Goal: Task Accomplishment & Management: Use online tool/utility

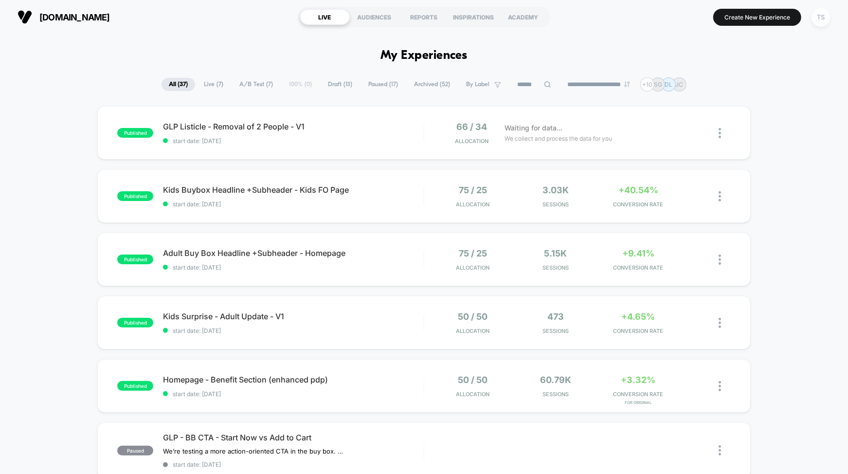
click at [821, 19] on div "TS" at bounding box center [821, 17] width 19 height 19
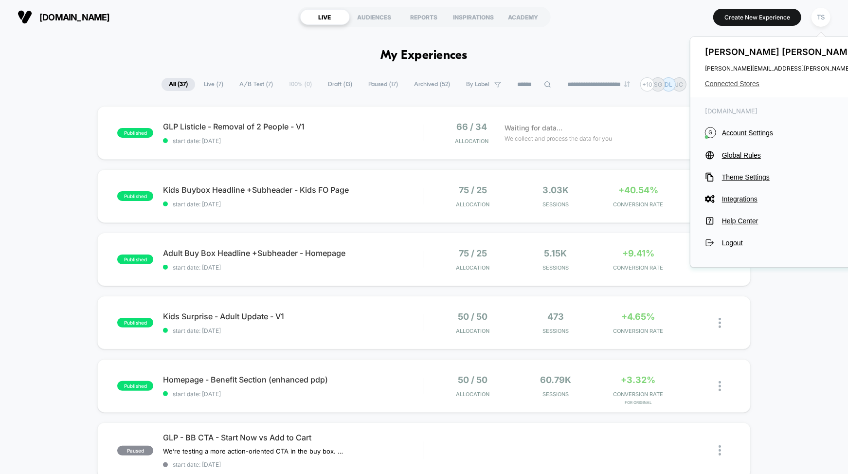
click at [732, 80] on span "Connected Stores" at bounding box center [801, 84] width 193 height 8
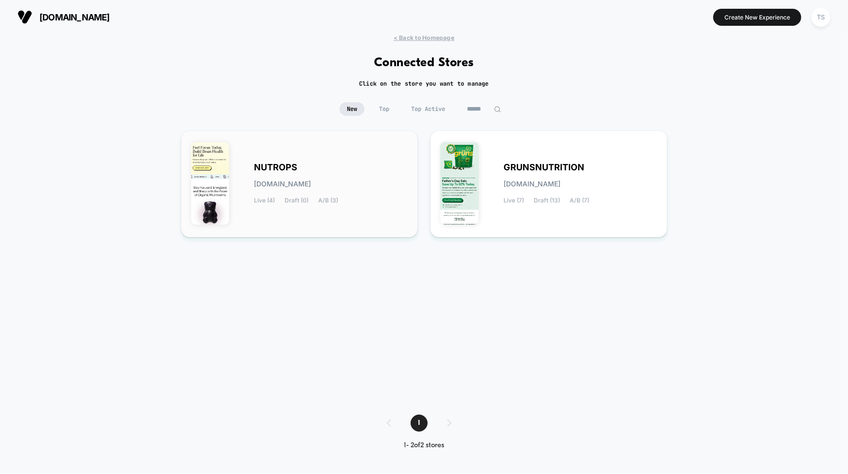
click at [304, 158] on div "NUTROPS [DOMAIN_NAME] Live (4) Draft (0) A/B (3)" at bounding box center [299, 184] width 217 height 87
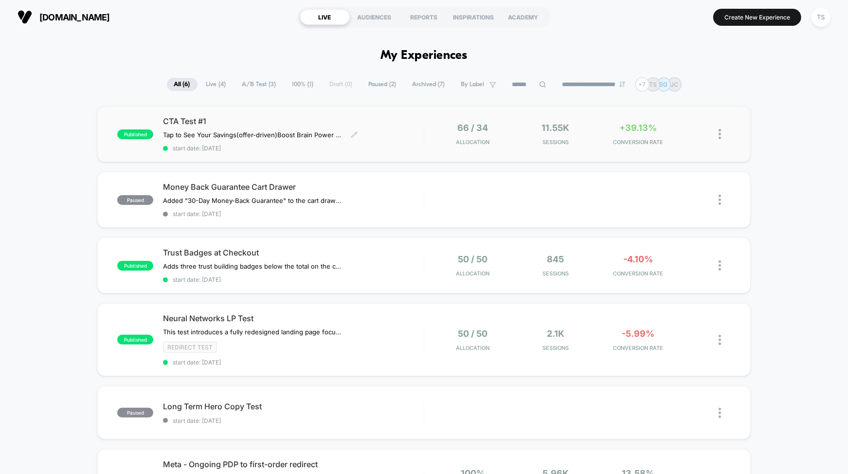
click at [409, 129] on div "CTA Test #1 Tap to See Your Savings (offer-driven) Boost Brain Power Without th…" at bounding box center [293, 134] width 260 height 36
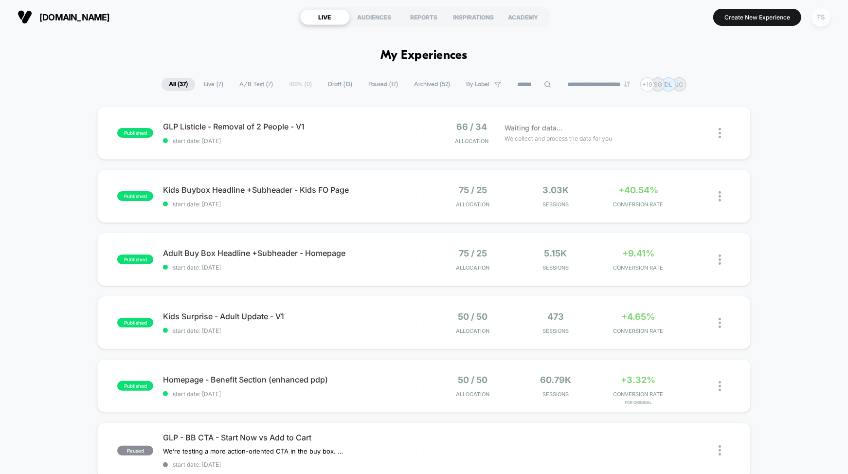
click at [822, 21] on div "TS" at bounding box center [821, 17] width 19 height 19
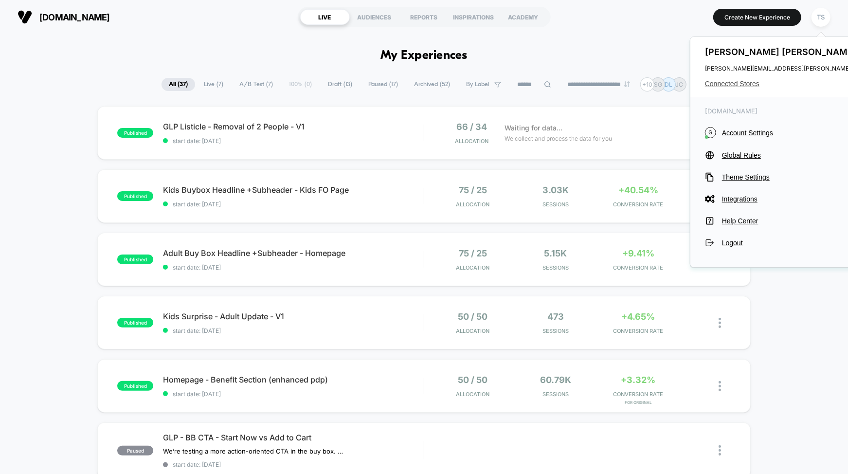
click at [718, 82] on span "Connected Stores" at bounding box center [801, 84] width 193 height 8
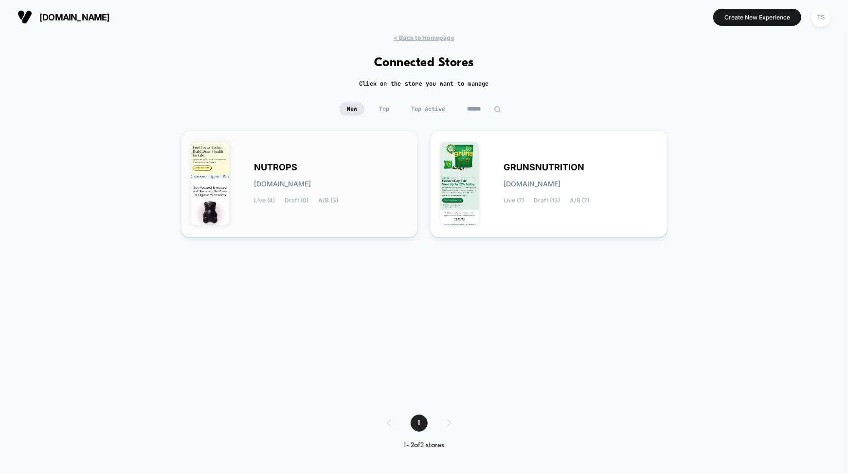
click at [352, 146] on div "NUTROPS [DOMAIN_NAME] Live (4) Draft (0) A/B (3)" at bounding box center [299, 184] width 217 height 87
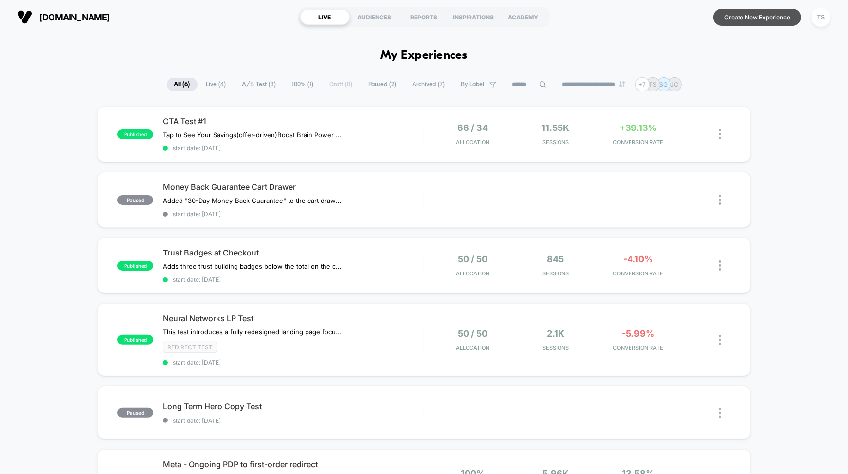
click at [748, 14] on button "Create New Experience" at bounding box center [758, 17] width 88 height 17
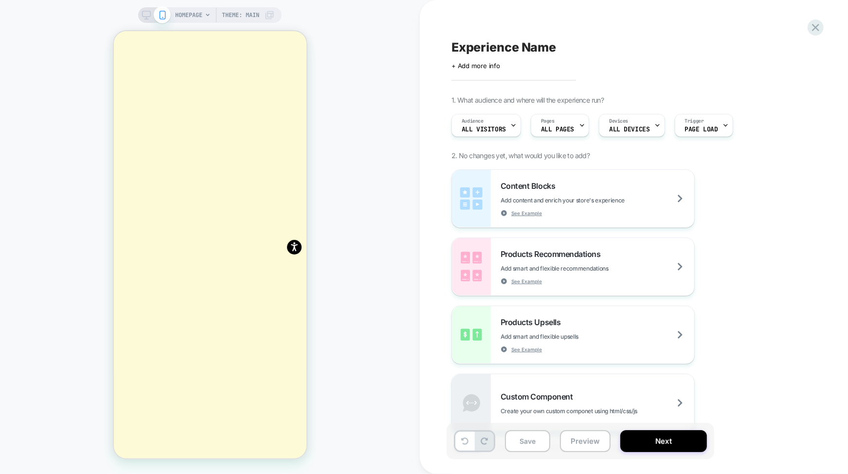
scroll to position [1609, 0]
click at [197, 14] on span "HOMEPAGE" at bounding box center [188, 15] width 27 height 16
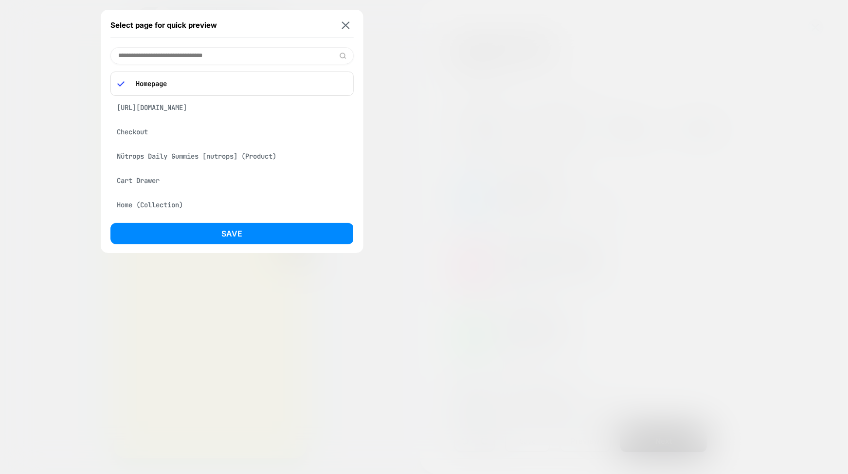
click at [246, 109] on div "[URL][DOMAIN_NAME]" at bounding box center [232, 107] width 243 height 18
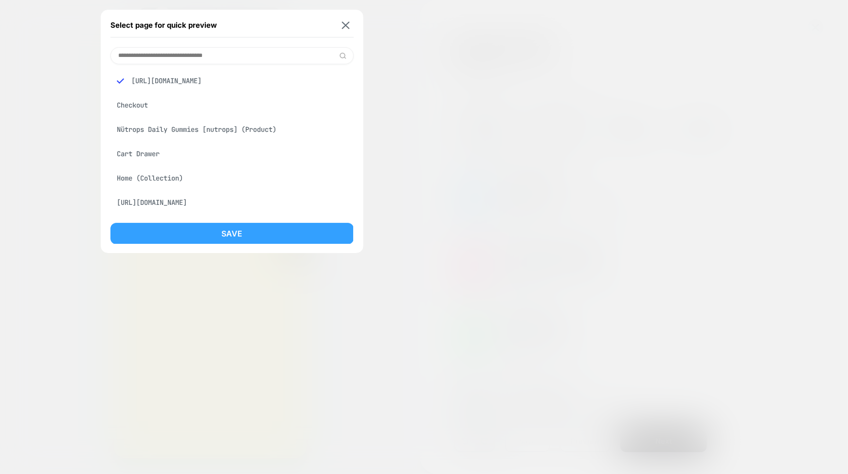
click at [242, 231] on button "Save" at bounding box center [232, 233] width 243 height 21
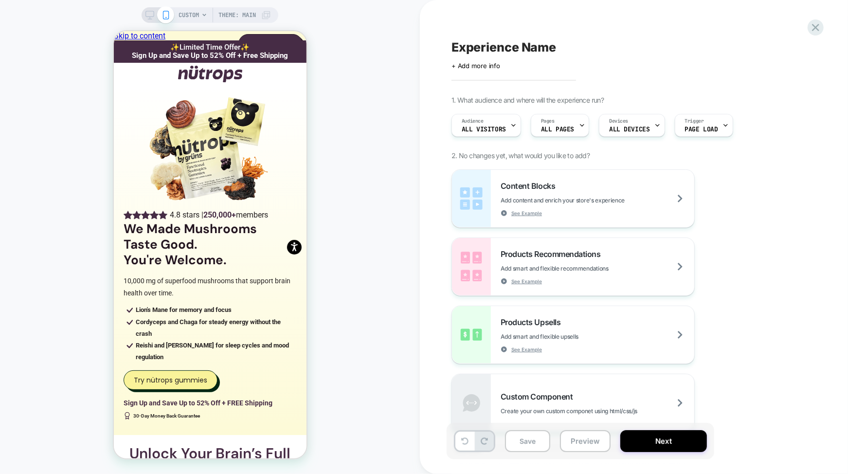
scroll to position [65, 0]
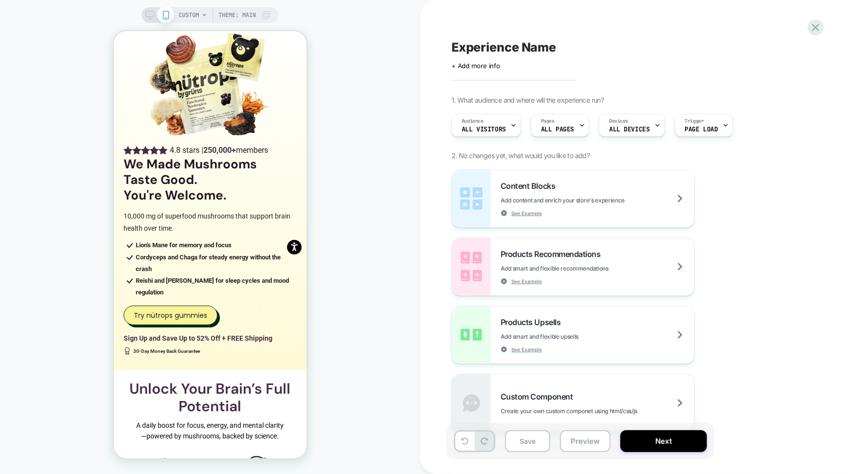
click at [323, 122] on div "CUSTOM Theme: MAIN" at bounding box center [210, 237] width 420 height 455
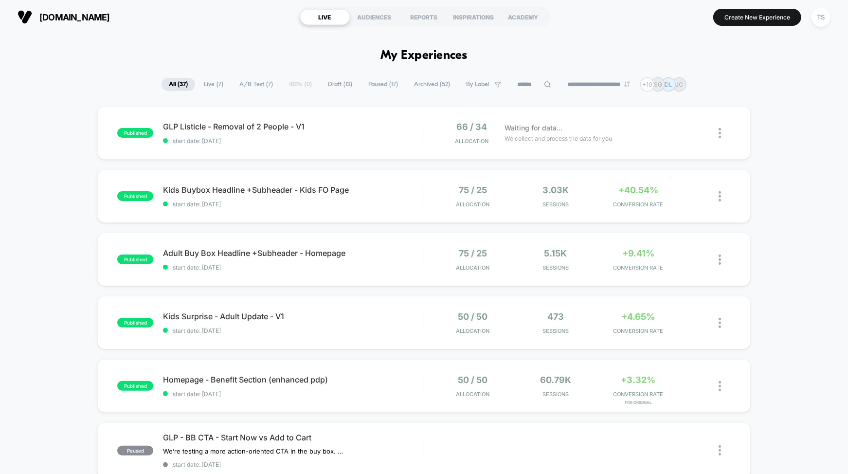
click at [534, 89] on input at bounding box center [534, 85] width 49 height 12
click at [559, 87] on input at bounding box center [534, 85] width 97 height 12
click at [569, 87] on icon at bounding box center [572, 84] width 7 height 7
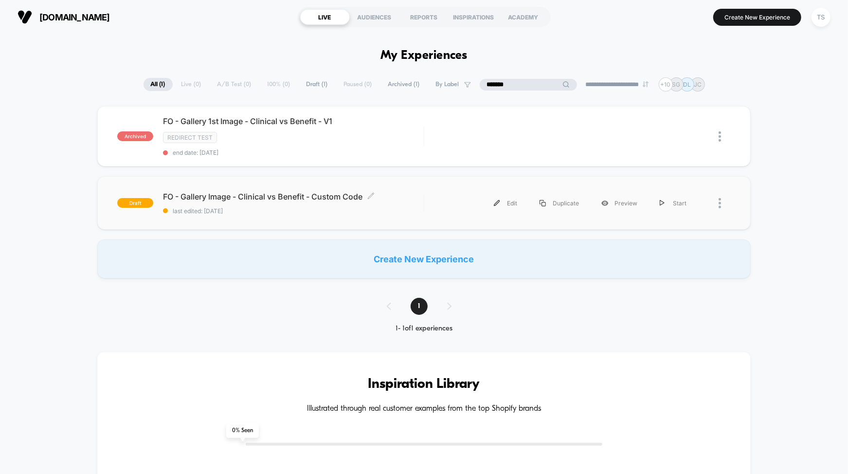
type input "*******"
click at [278, 198] on span "FO - Gallery Image - Clinical vs Benefit - Custom Code Click to edit experience…" at bounding box center [293, 197] width 260 height 10
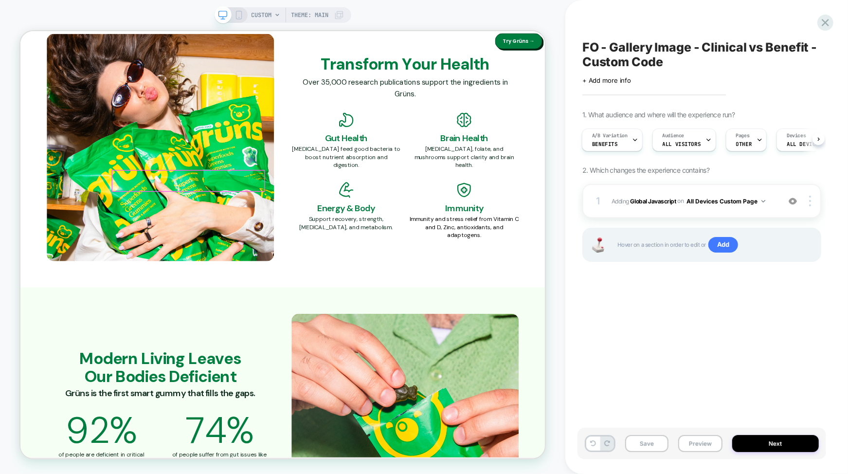
scroll to position [1666, 0]
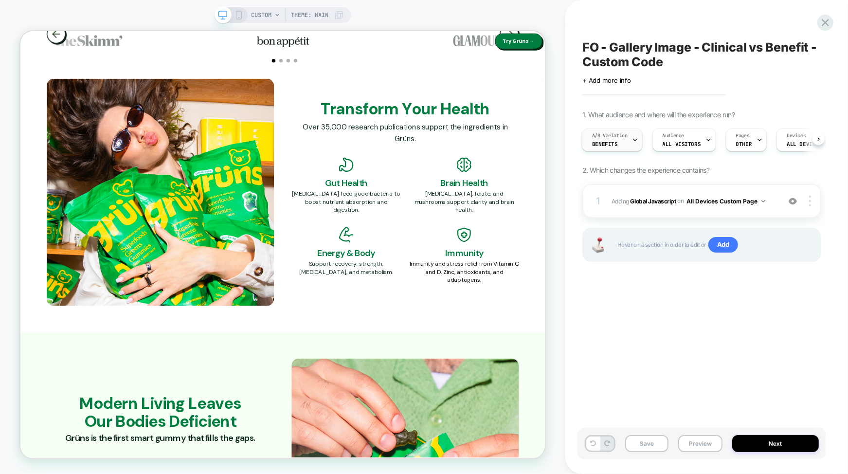
click at [625, 142] on div "A/B Variation Benefits" at bounding box center [610, 140] width 55 height 22
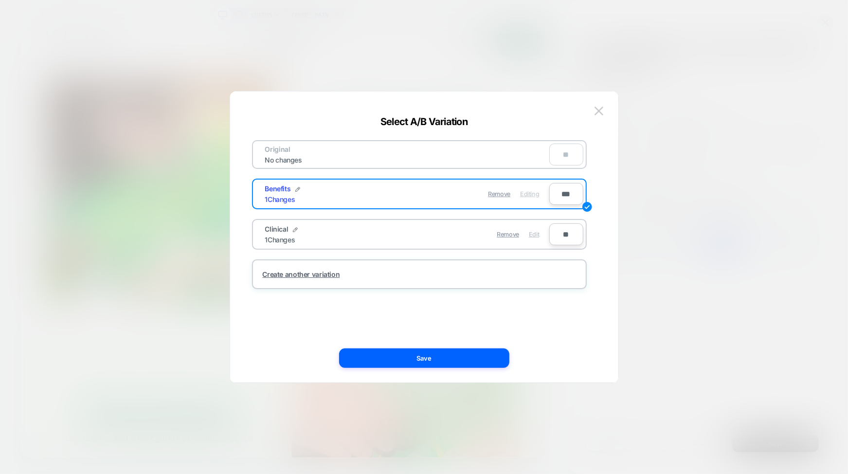
click at [534, 235] on span "Edit" at bounding box center [534, 234] width 10 height 7
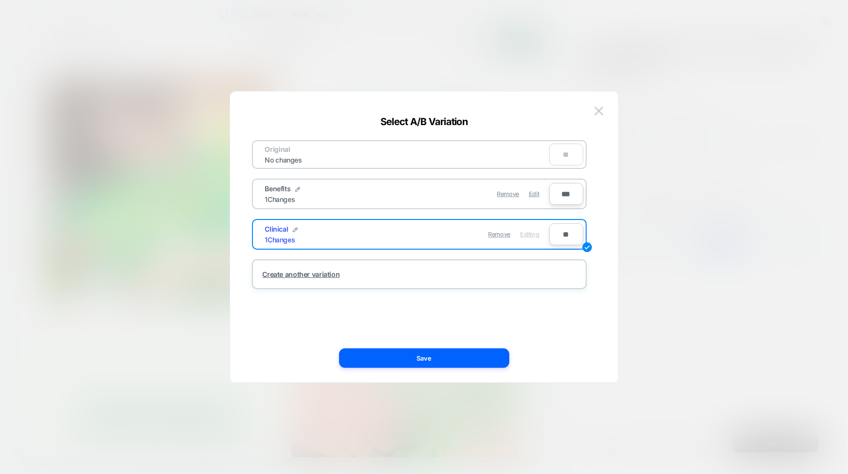
click at [597, 120] on div "Select A/B Variation" at bounding box center [424, 122] width 388 height 12
click at [599, 112] on img at bounding box center [599, 111] width 9 height 8
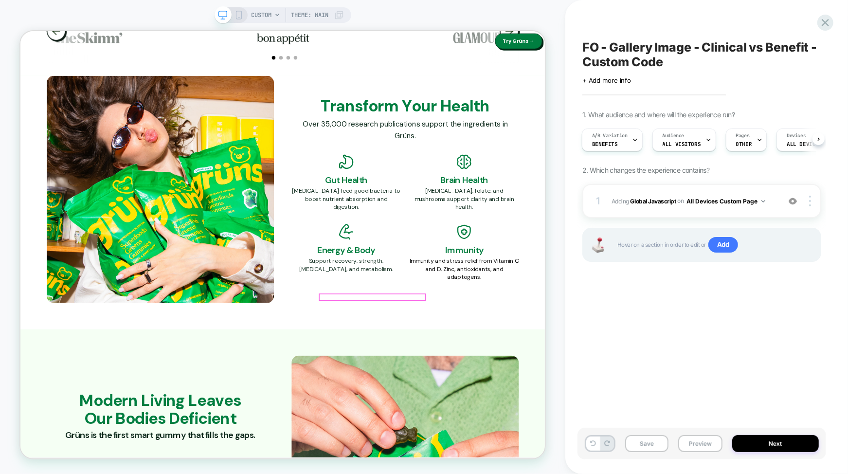
scroll to position [1663, 0]
